Goal: Check status

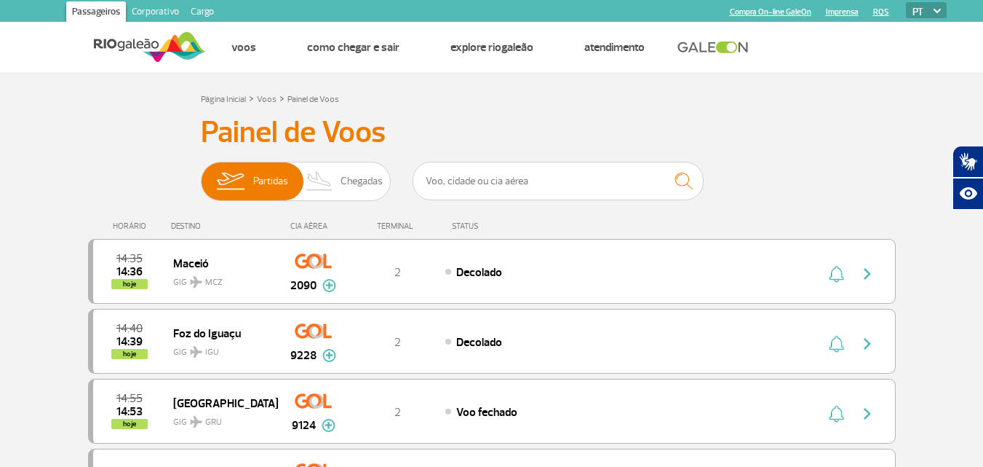
drag, startPoint x: 1086, startPoint y: 1, endPoint x: 18, endPoint y: 157, distance: 1079.0
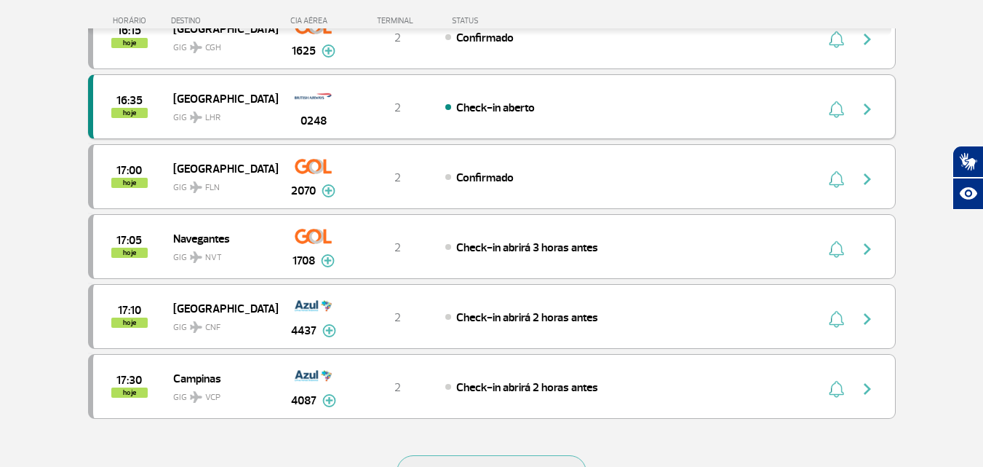
scroll to position [1237, 0]
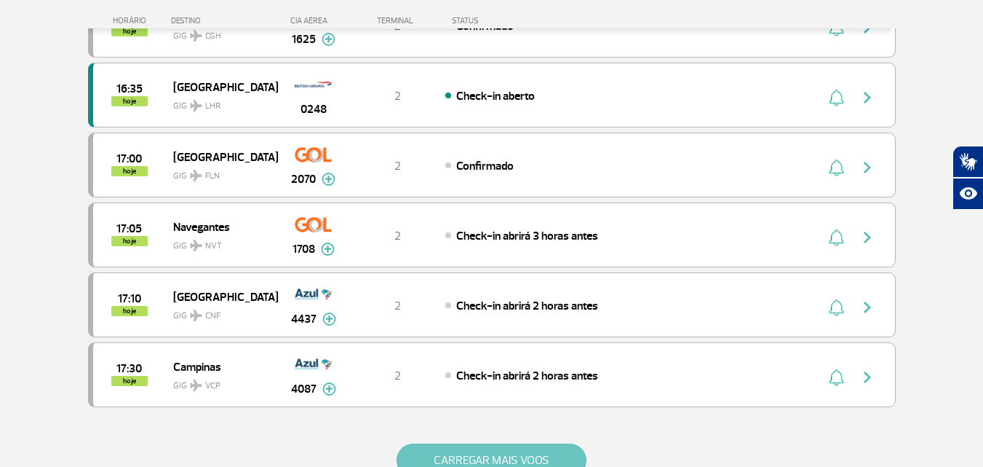
click at [441, 443] on button "CARREGAR MAIS VOOS" at bounding box center [492, 459] width 190 height 33
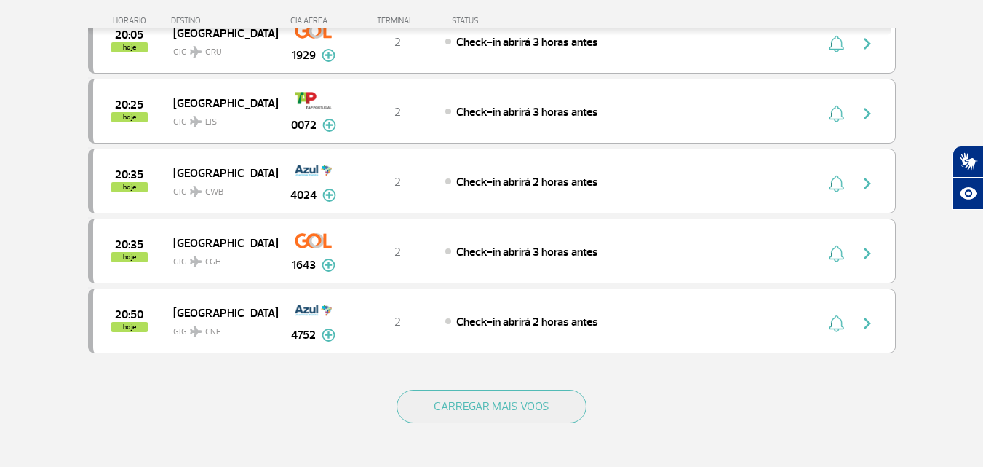
scroll to position [2693, 0]
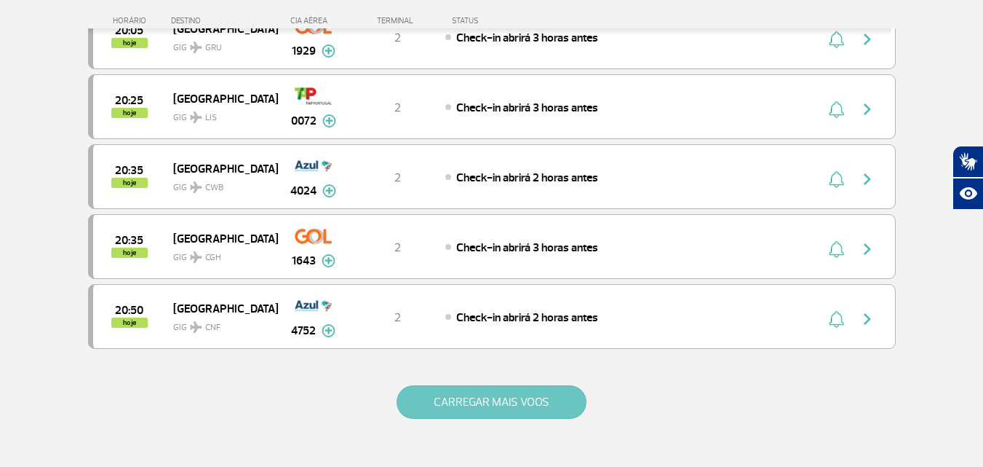
click at [513, 410] on button "CARREGAR MAIS VOOS" at bounding box center [492, 401] width 190 height 33
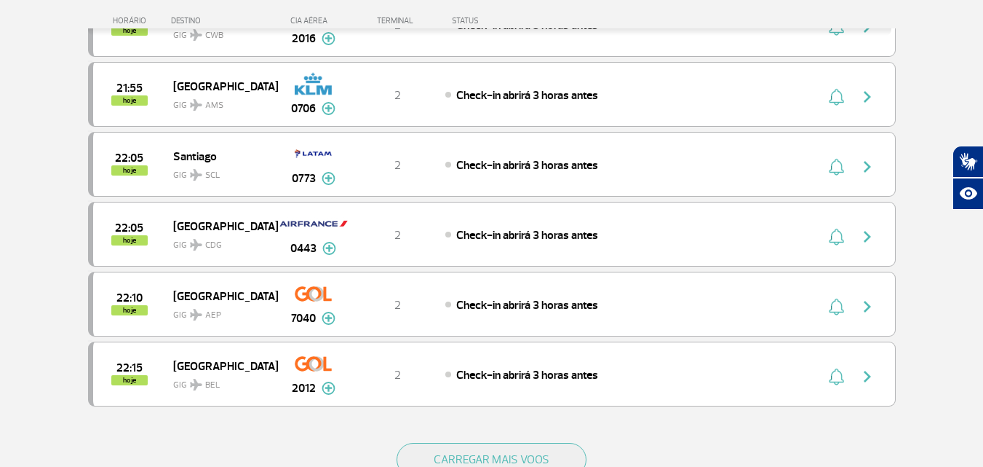
scroll to position [4076, 0]
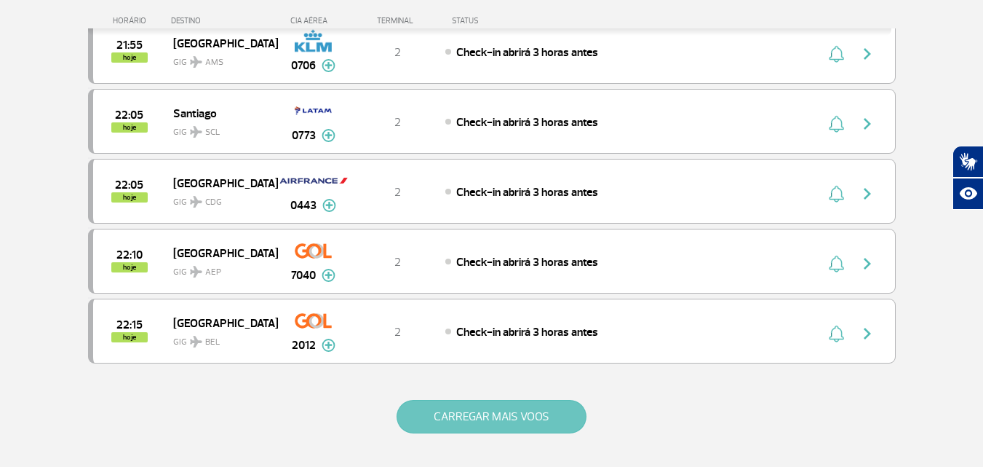
click at [491, 408] on button "CARREGAR MAIS VOOS" at bounding box center [492, 416] width 190 height 33
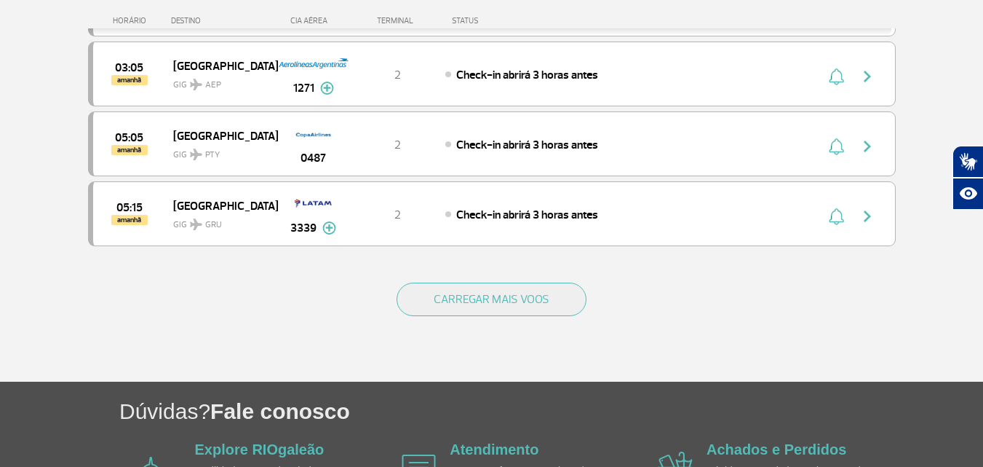
scroll to position [5604, 0]
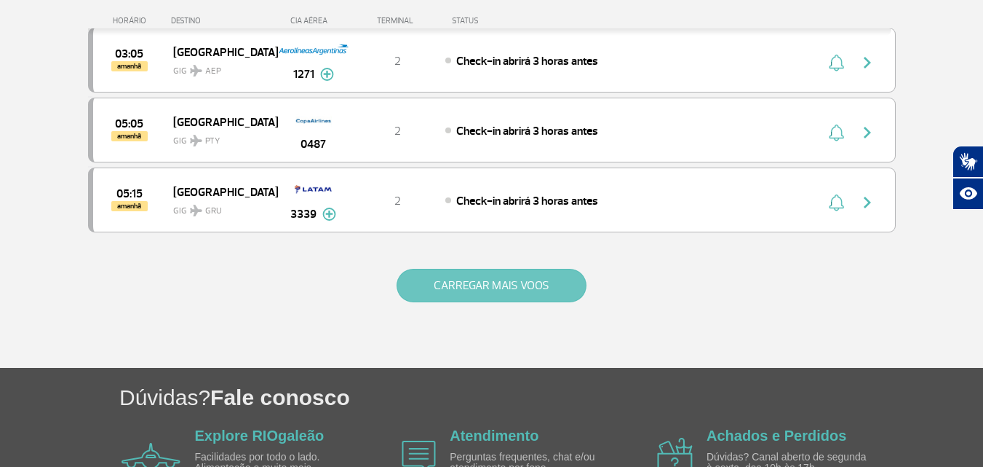
click at [493, 297] on button "CARREGAR MAIS VOOS" at bounding box center [492, 285] width 190 height 33
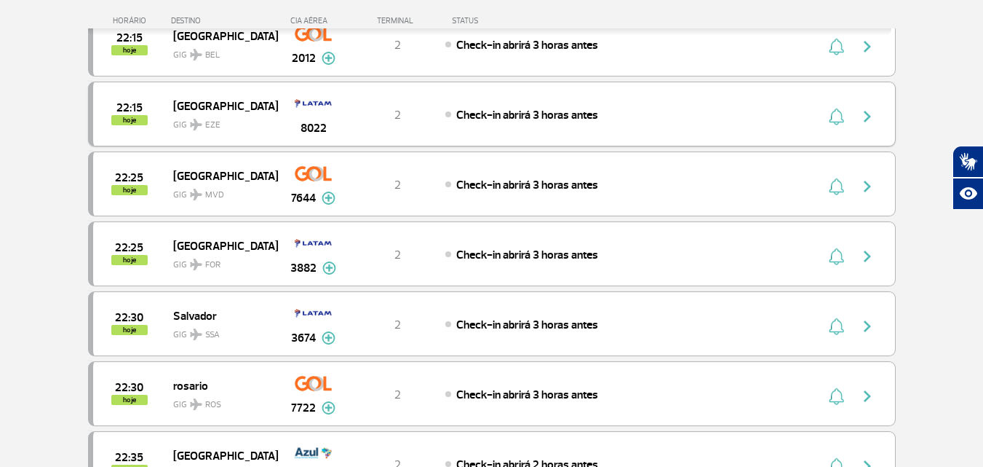
scroll to position [4294, 0]
